Goal: Download file/media

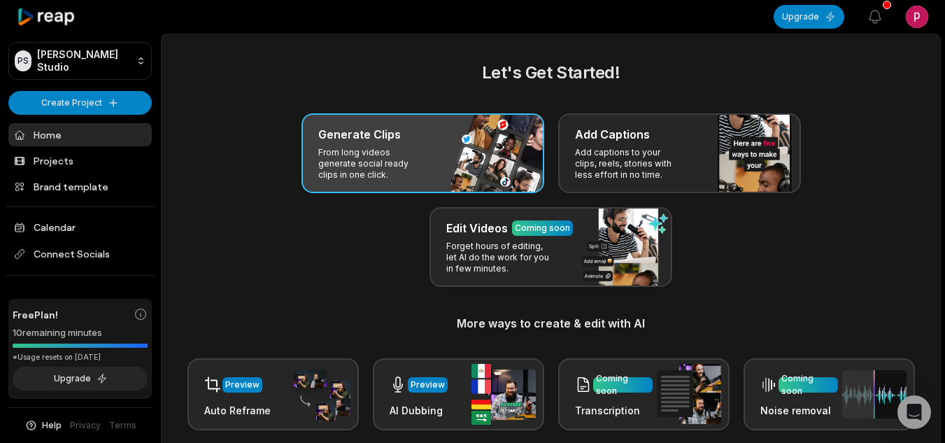
click at [487, 164] on div "Generate Clips From long videos generate social ready clips in one click." at bounding box center [422, 153] width 243 height 80
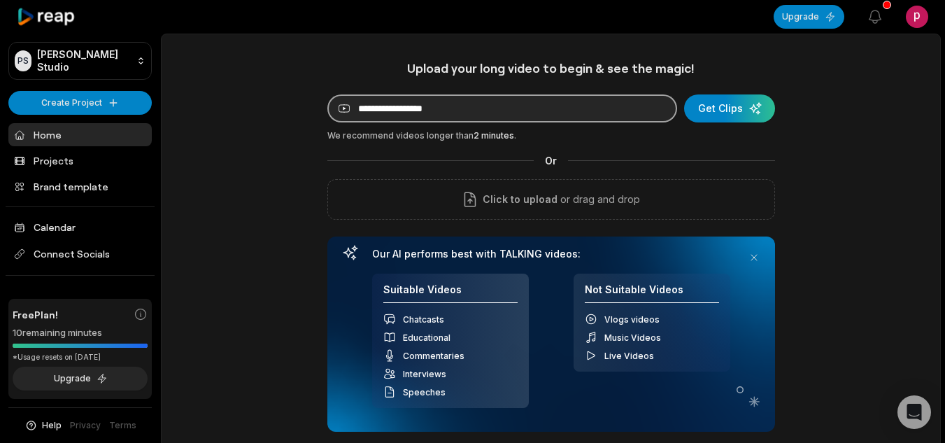
click at [509, 120] on input at bounding box center [502, 108] width 350 height 28
paste input "**********"
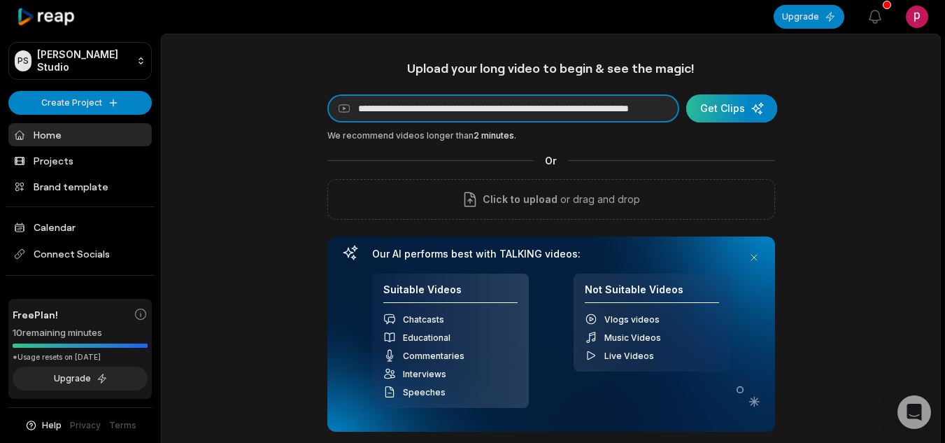
type input "**********"
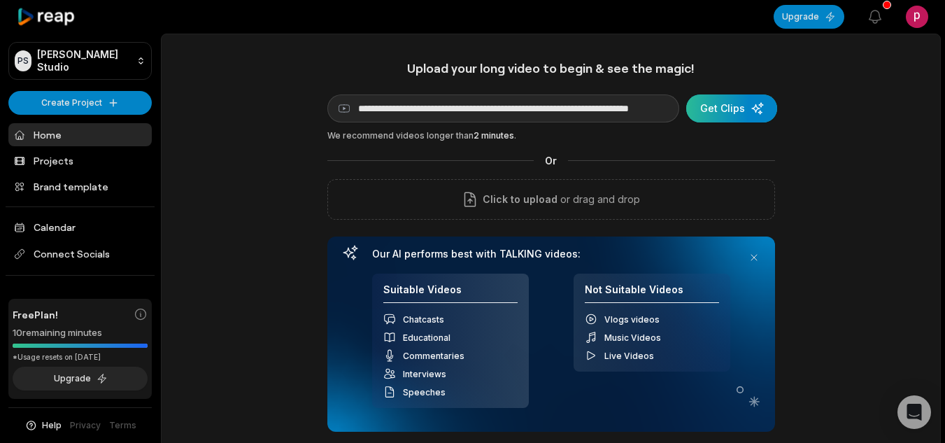
click at [727, 109] on div "submit" at bounding box center [731, 108] width 91 height 28
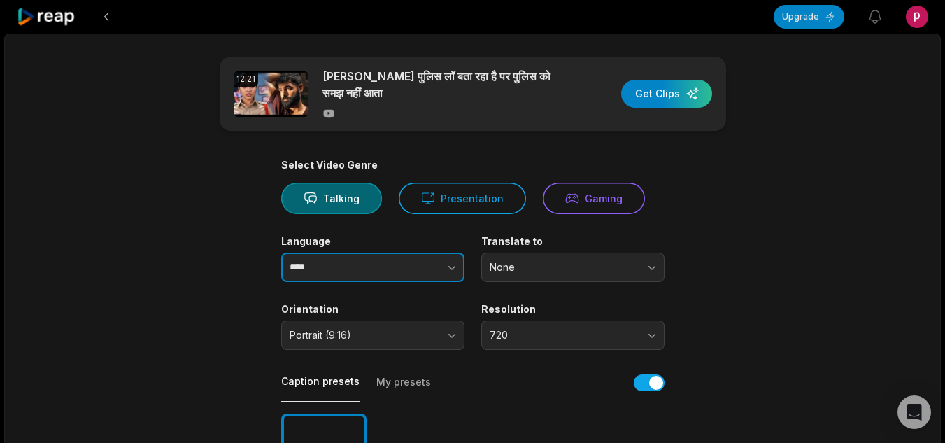
click at [395, 276] on button "button" at bounding box center [424, 266] width 80 height 29
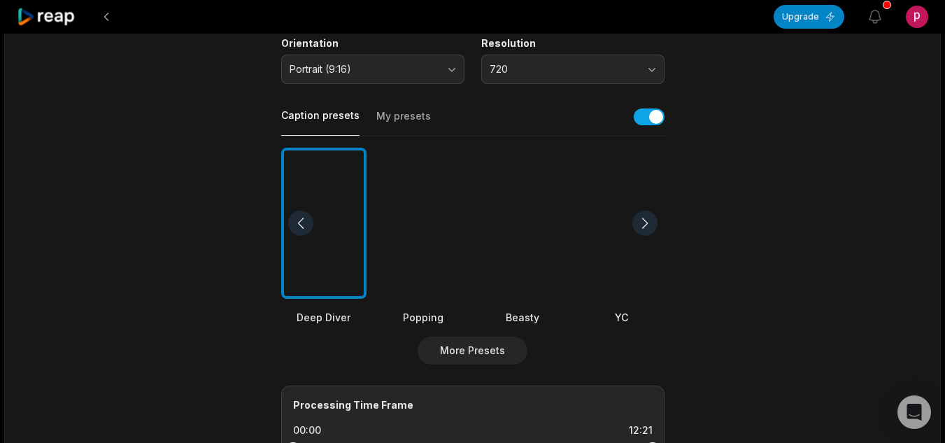
scroll to position [280, 0]
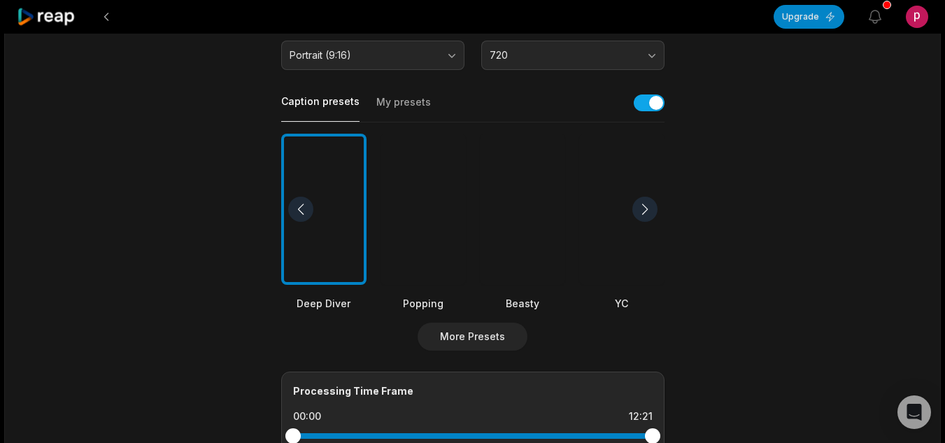
type input "*****"
click at [423, 229] on div at bounding box center [422, 210] width 85 height 152
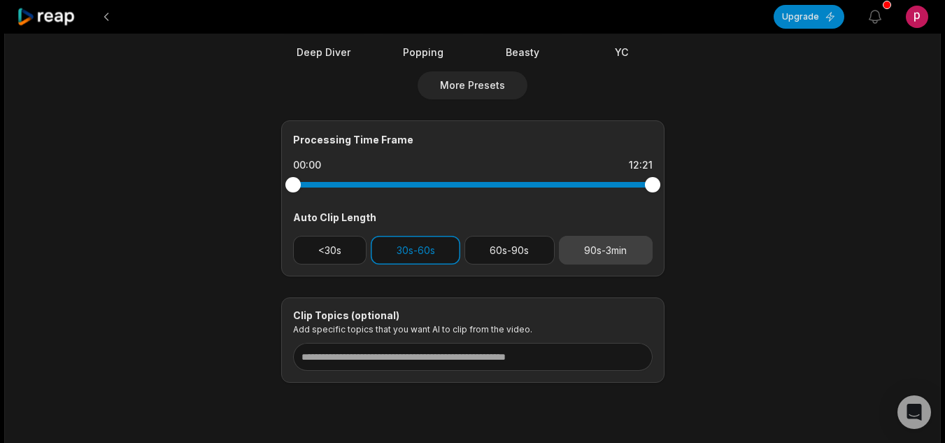
scroll to position [571, 0]
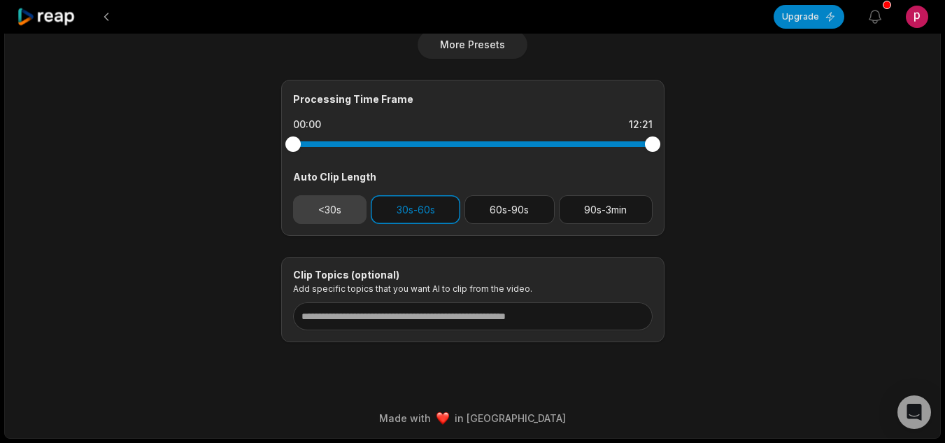
click at [341, 215] on button "<30s" at bounding box center [330, 209] width 74 height 29
click at [435, 211] on button "30s-60s" at bounding box center [416, 209] width 90 height 29
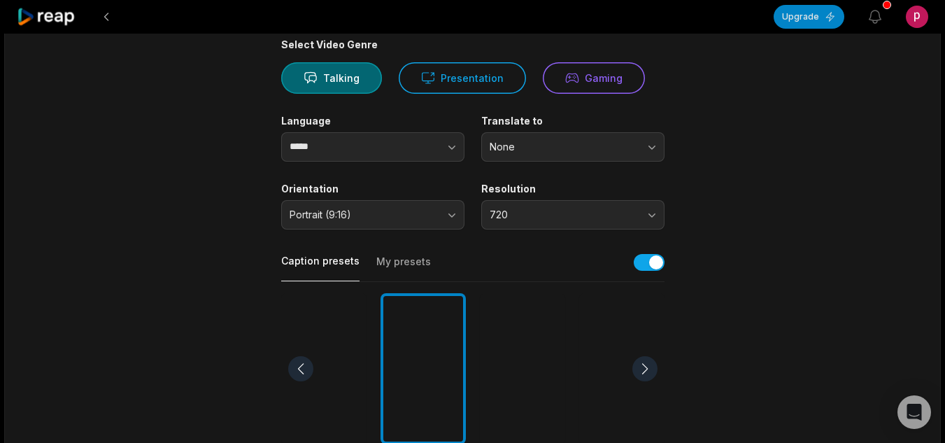
scroll to position [12, 0]
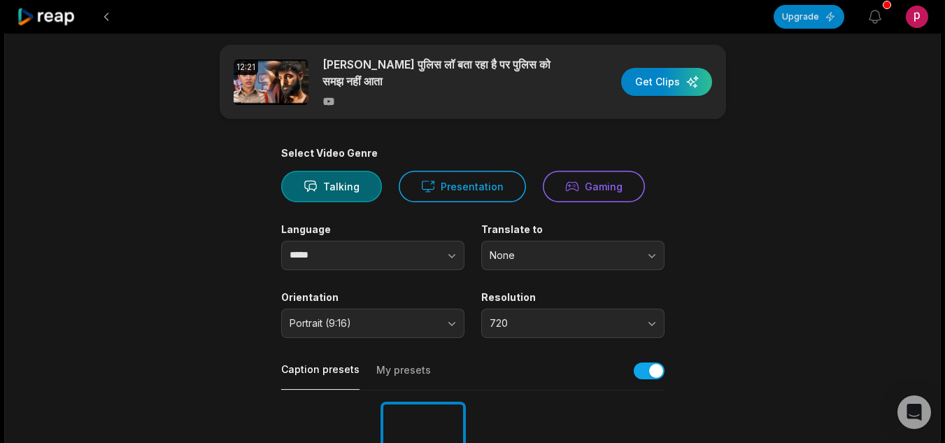
click at [657, 64] on div "12:21 [PERSON_NAME] पुलिस लॉ बता रहा है पर पुलिस को समझ नहीं आता Get Clips" at bounding box center [473, 82] width 506 height 74
click at [660, 80] on div "button" at bounding box center [666, 82] width 91 height 28
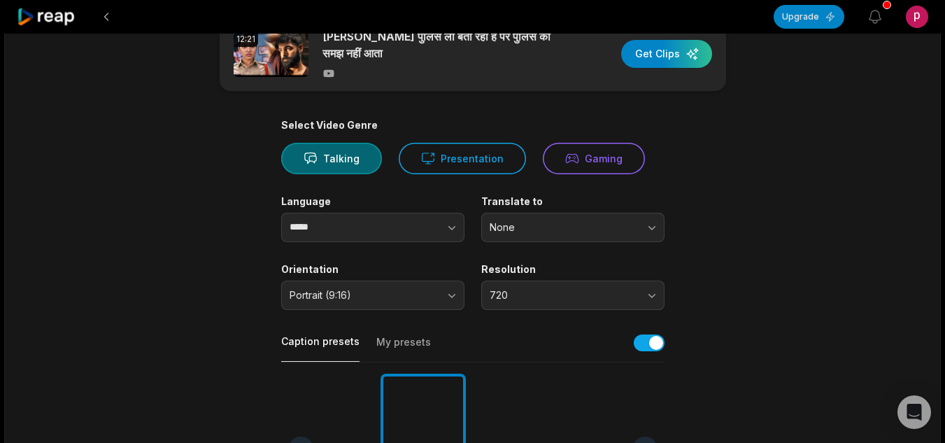
scroll to position [0, 0]
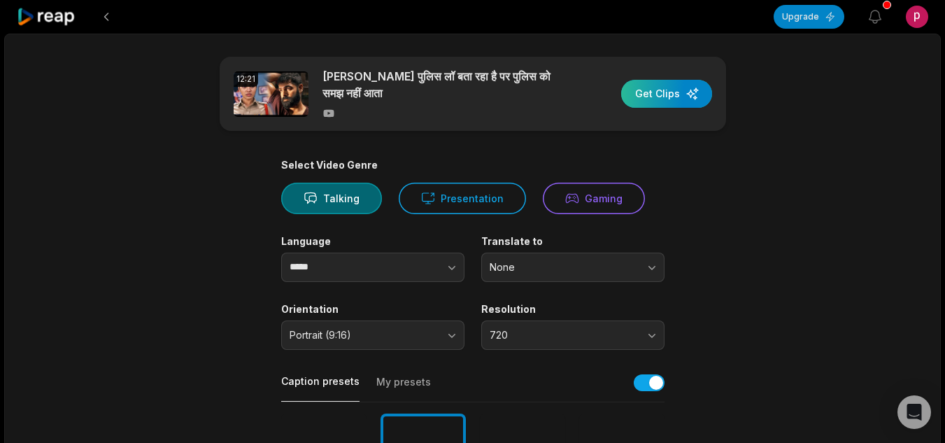
click at [646, 91] on div "button" at bounding box center [666, 94] width 91 height 28
click at [114, 15] on button at bounding box center [106, 16] width 25 height 25
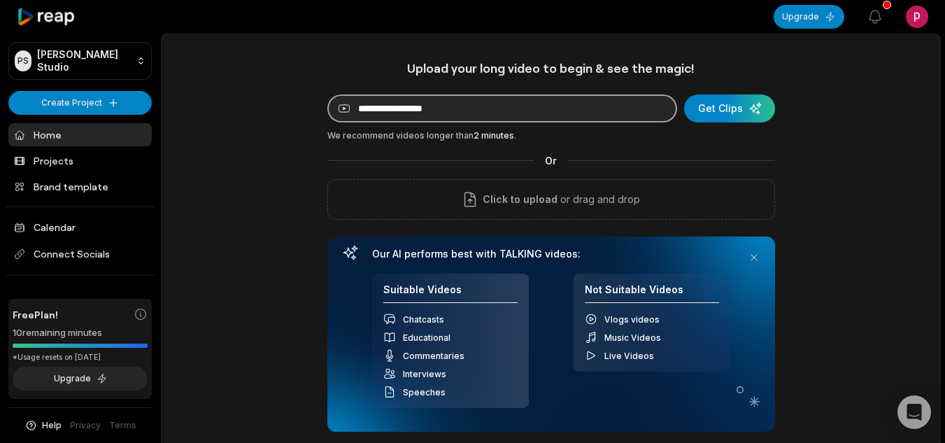
click at [444, 113] on input at bounding box center [502, 108] width 350 height 28
paste input "**********"
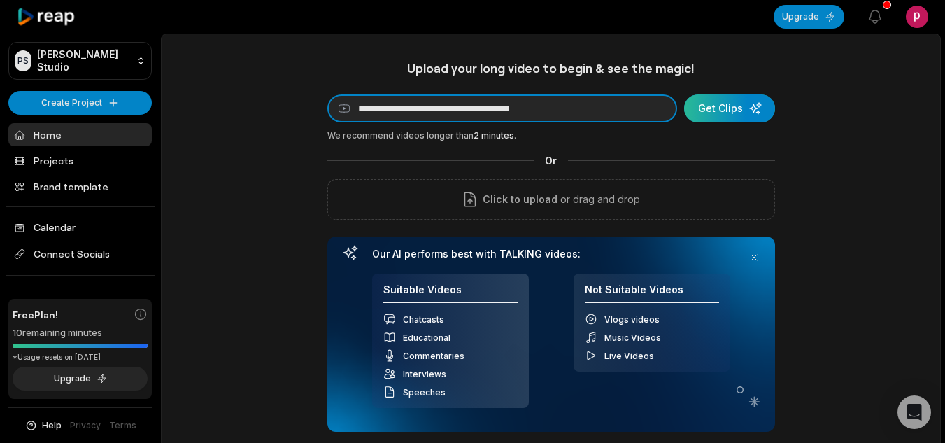
type input "**********"
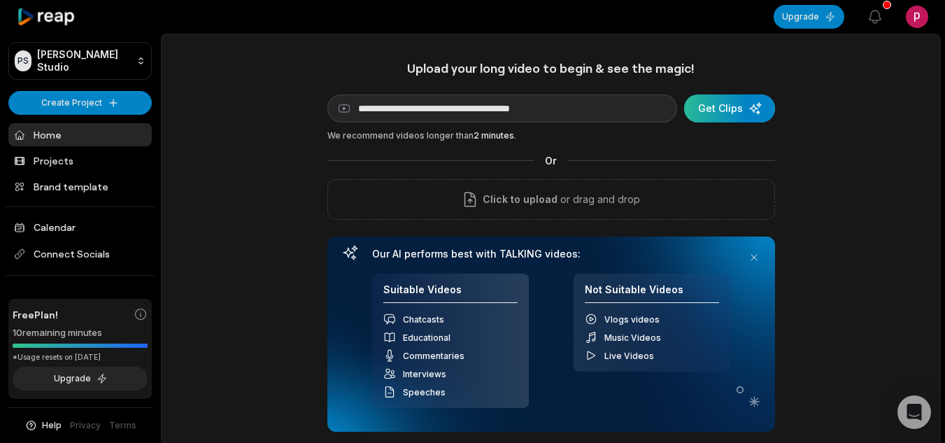
click at [722, 108] on div "submit" at bounding box center [729, 108] width 91 height 28
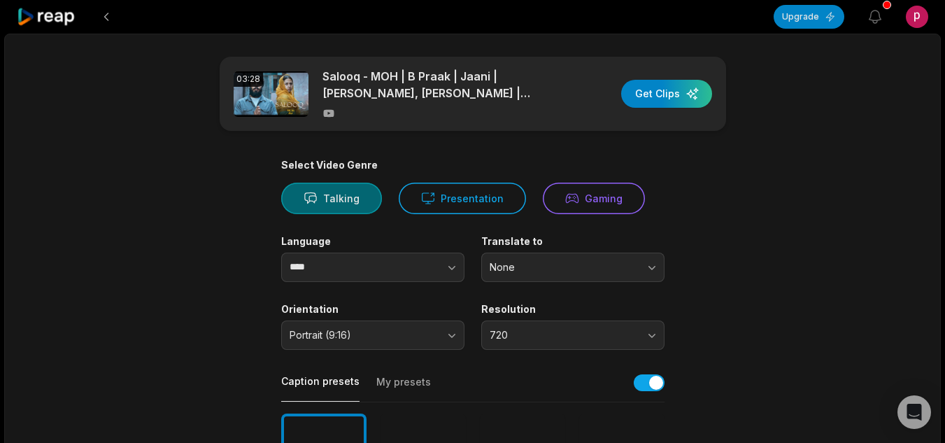
click at [339, 183] on button "Talking" at bounding box center [331, 198] width 101 height 31
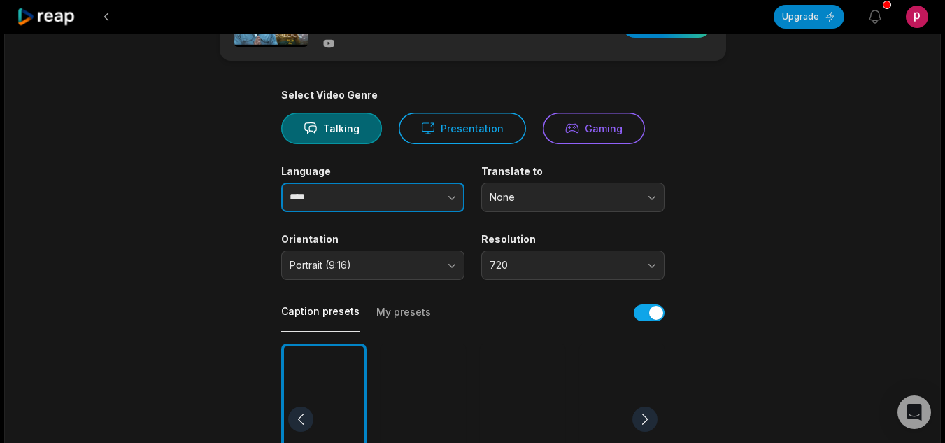
click at [455, 201] on icon "button" at bounding box center [452, 197] width 14 height 14
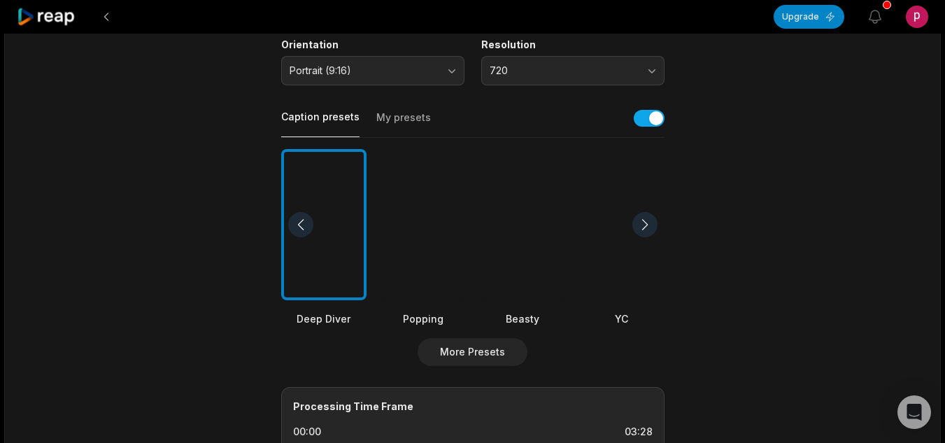
scroll to position [280, 0]
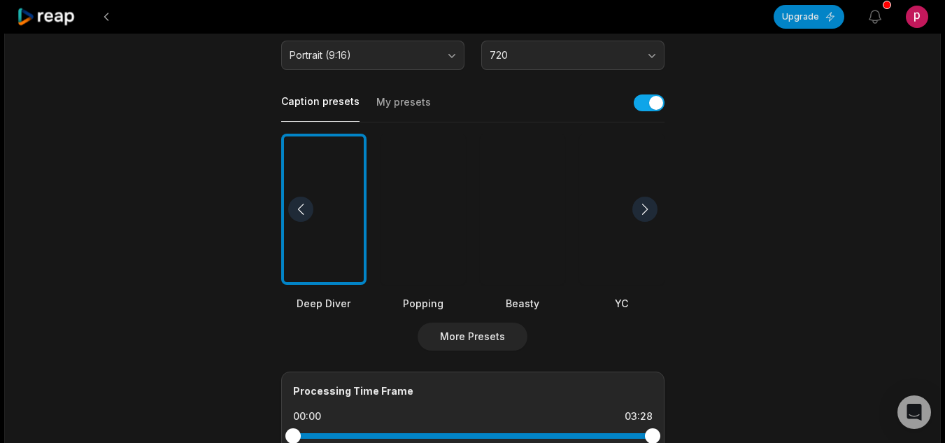
type input "*******"
click at [550, 224] on div at bounding box center [522, 210] width 85 height 152
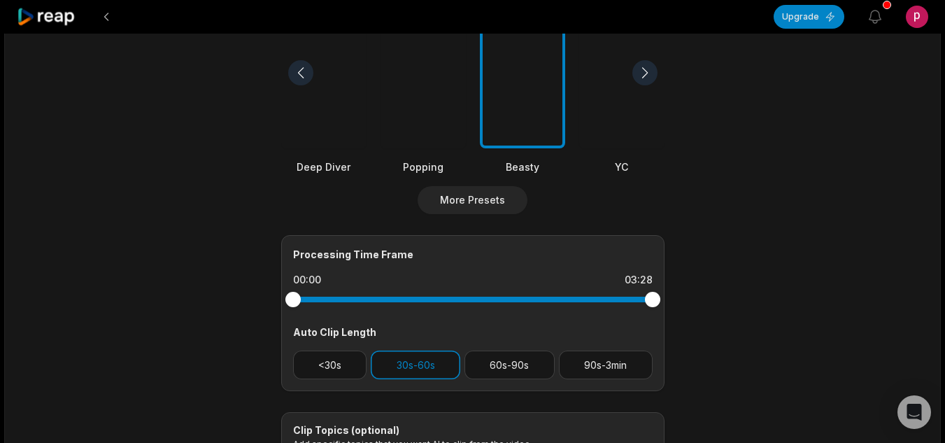
scroll to position [420, 0]
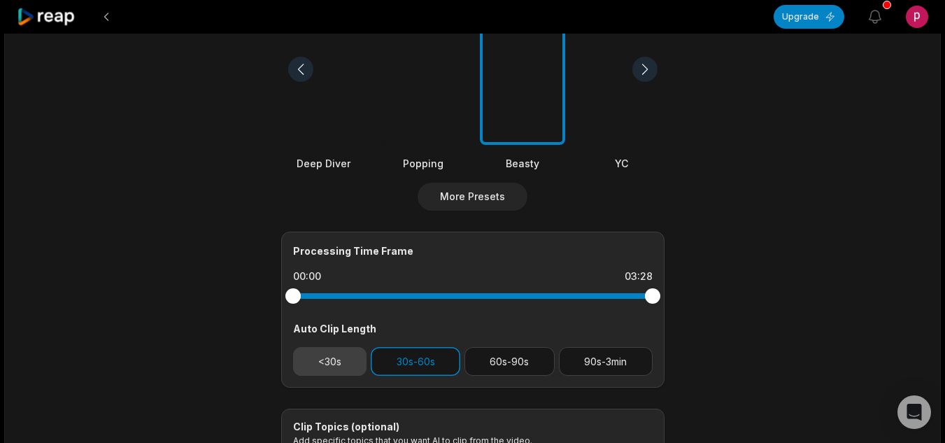
click at [312, 365] on button "<30s" at bounding box center [330, 361] width 74 height 29
click at [429, 352] on button "30s-60s" at bounding box center [416, 361] width 90 height 29
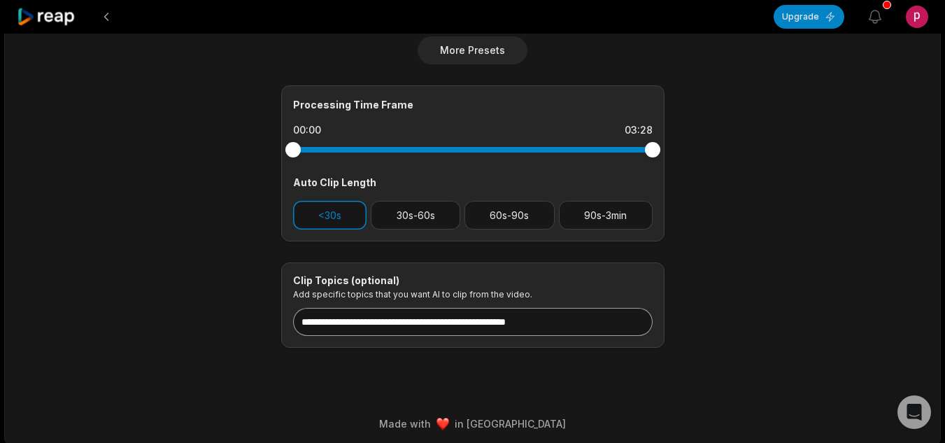
scroll to position [571, 0]
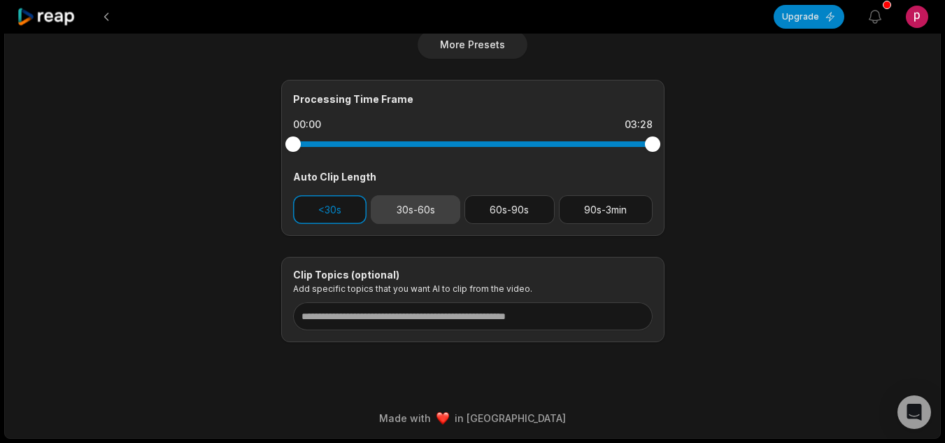
click at [413, 199] on button "30s-60s" at bounding box center [416, 209] width 90 height 29
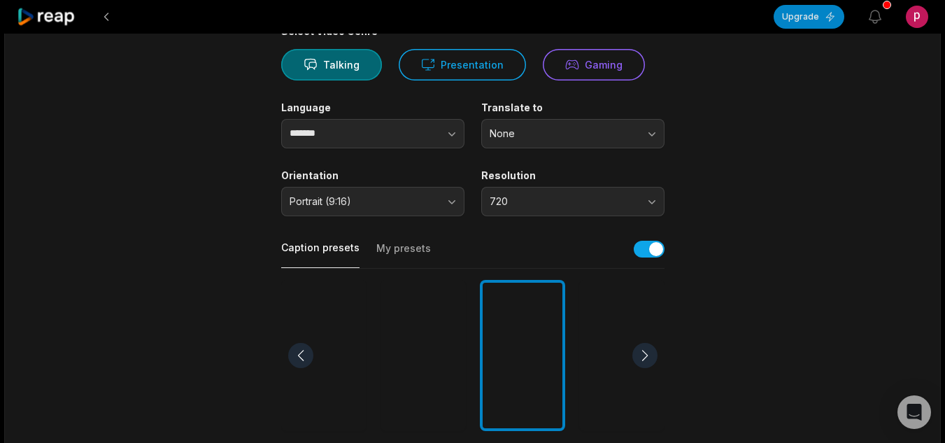
scroll to position [12, 0]
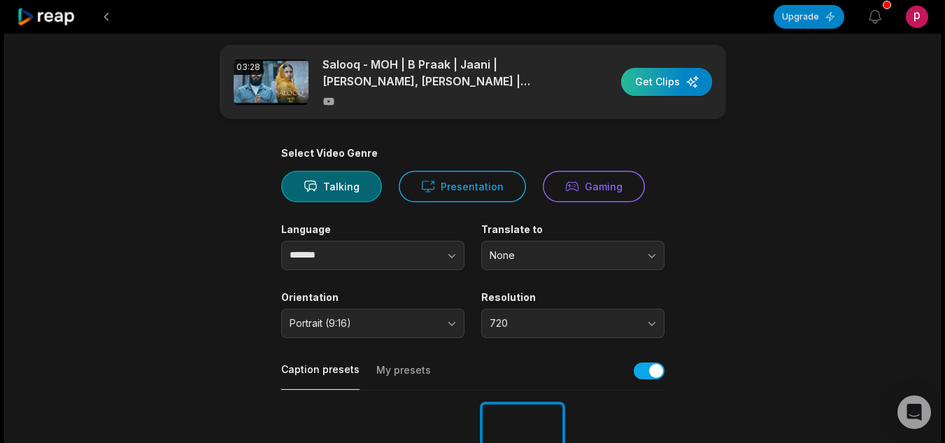
click at [657, 83] on div "button" at bounding box center [666, 82] width 91 height 28
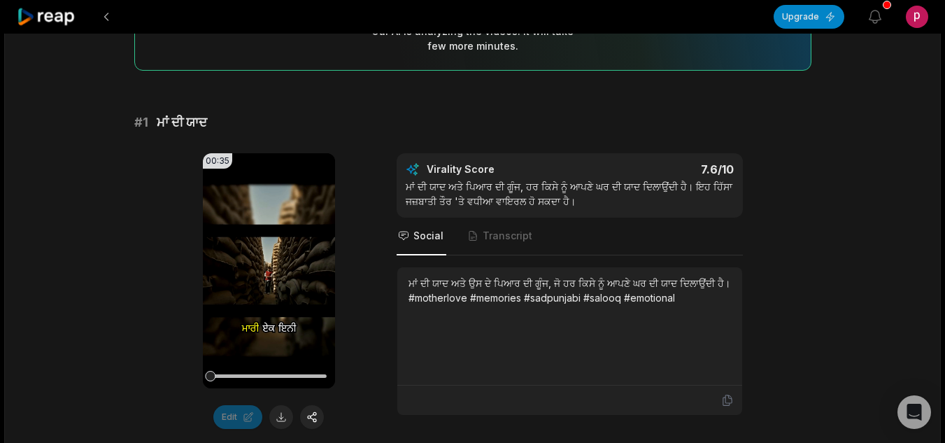
scroll to position [174, 0]
click at [270, 276] on icon at bounding box center [268, 269] width 17 height 17
click at [281, 422] on button at bounding box center [281, 416] width 24 height 24
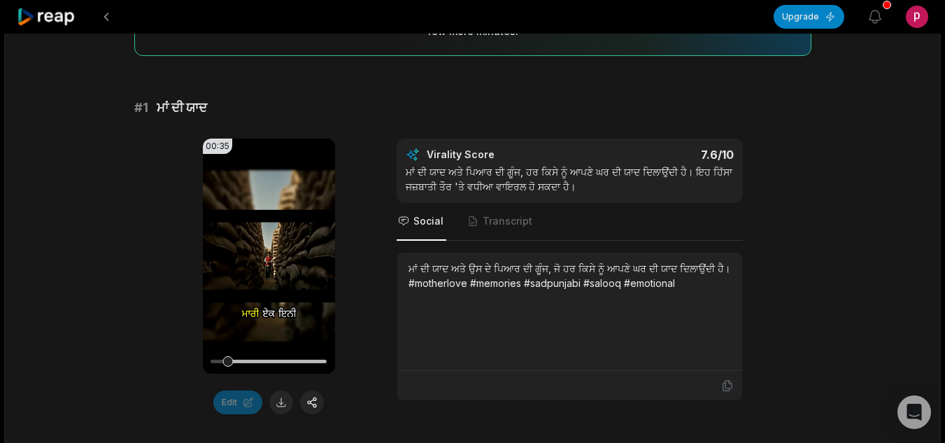
scroll to position [251, 0]
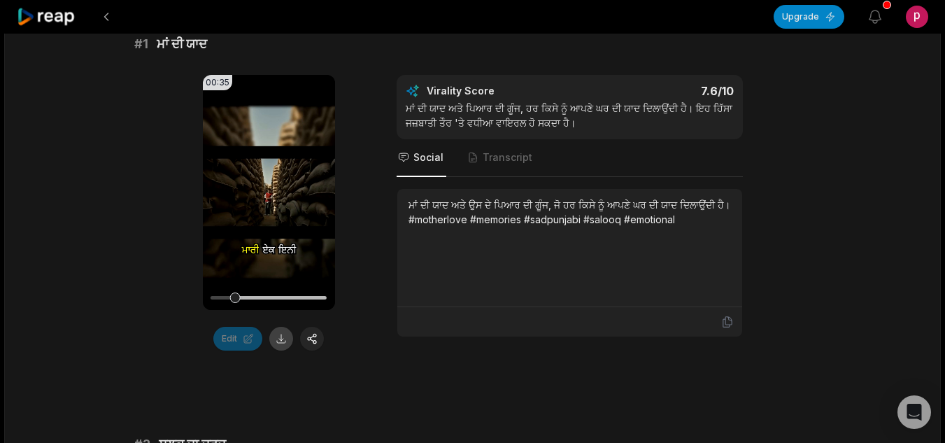
click at [281, 338] on button at bounding box center [281, 339] width 24 height 24
click at [285, 339] on button at bounding box center [281, 339] width 24 height 24
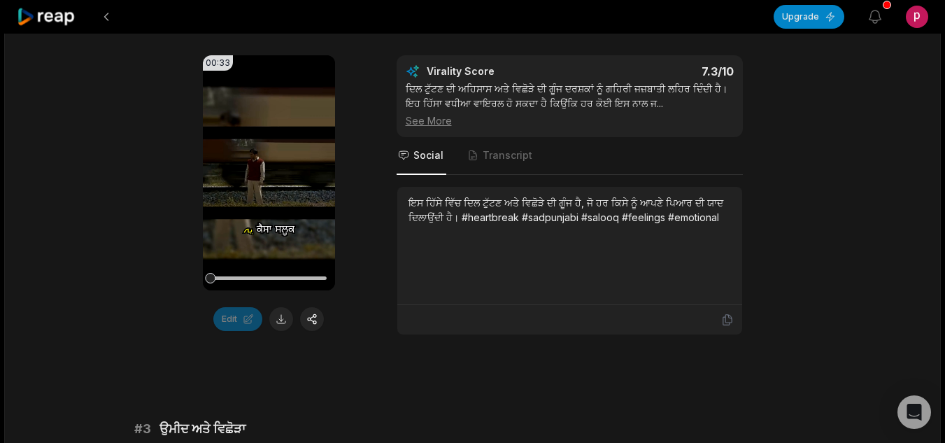
scroll to position [558, 0]
click at [290, 318] on button at bounding box center [281, 319] width 24 height 24
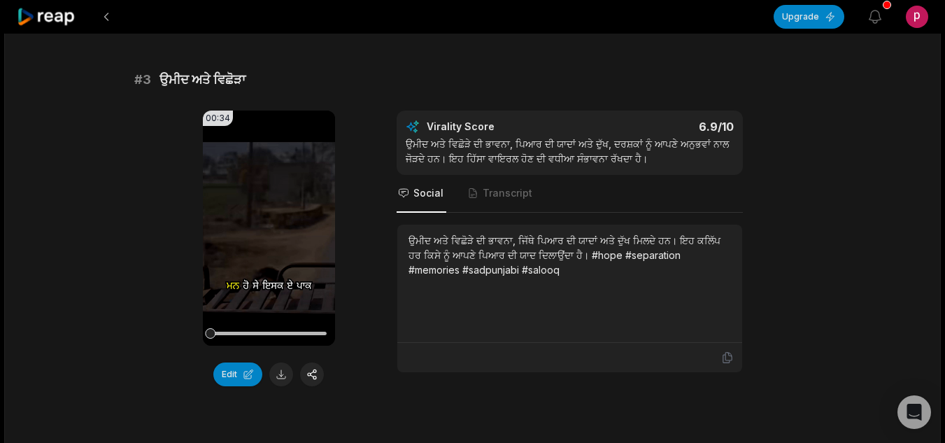
scroll to position [908, 0]
click at [283, 371] on button at bounding box center [281, 374] width 24 height 24
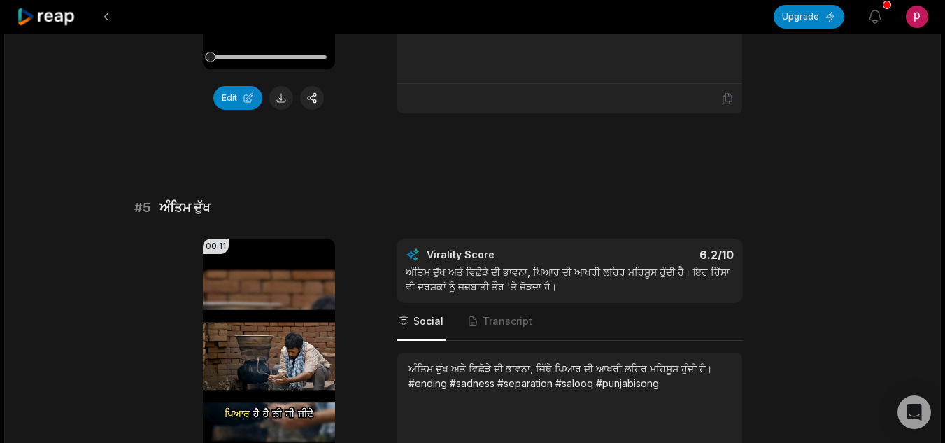
scroll to position [1747, 0]
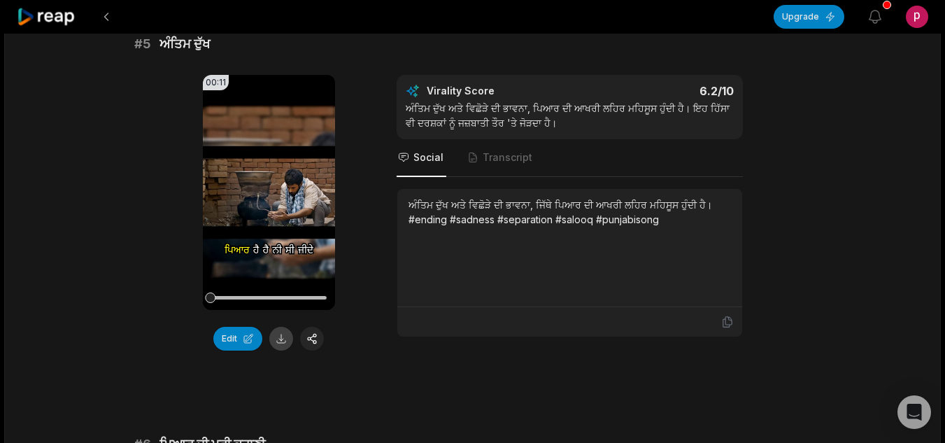
click at [290, 343] on button at bounding box center [281, 339] width 24 height 24
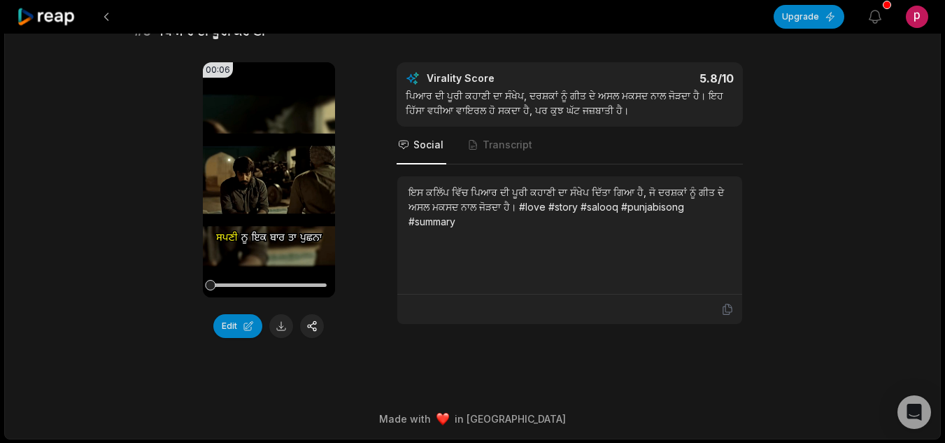
scroll to position [2160, 0]
click at [283, 331] on button at bounding box center [281, 325] width 24 height 24
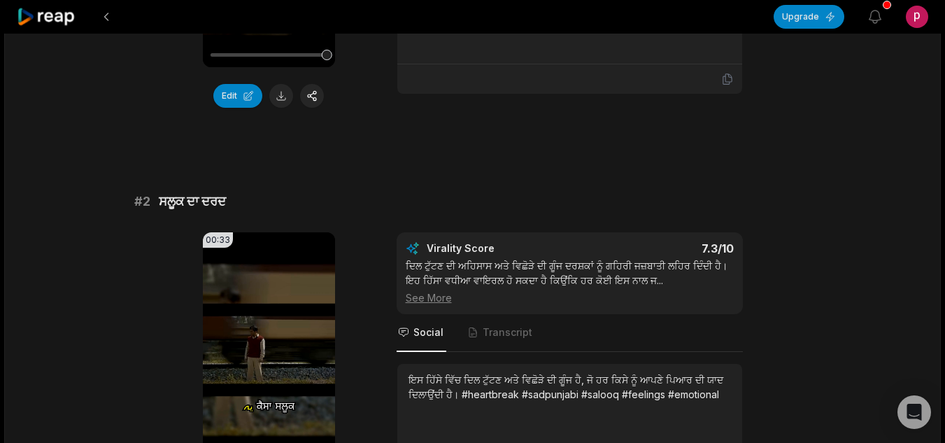
scroll to position [132, 0]
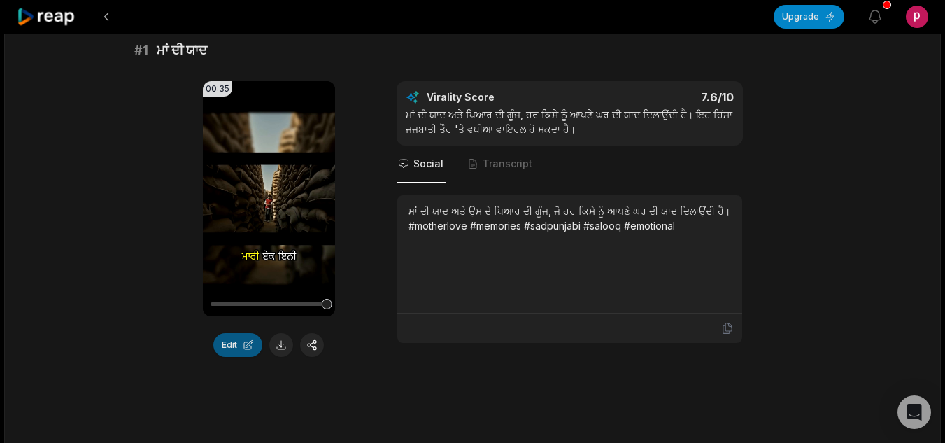
click at [216, 346] on button "Edit" at bounding box center [237, 345] width 49 height 24
click at [234, 347] on button "Edit" at bounding box center [237, 345] width 49 height 24
